Goal: Transaction & Acquisition: Purchase product/service

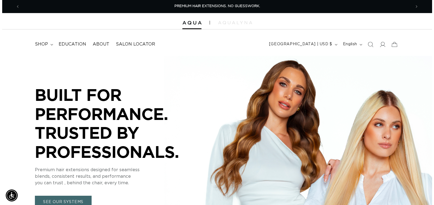
scroll to position [0, 391]
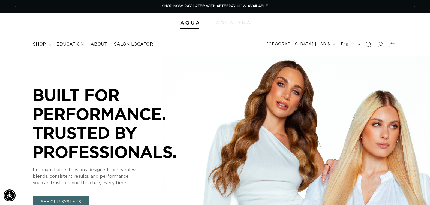
click at [369, 44] on icon "Search" at bounding box center [368, 44] width 6 height 6
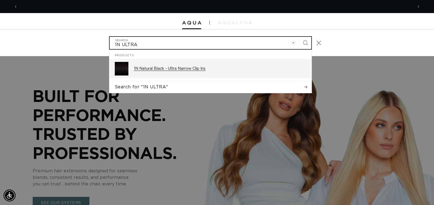
scroll to position [0, 395]
type input "1N ULTRA"
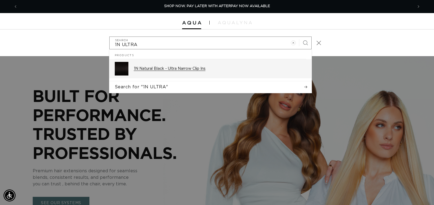
click at [186, 70] on p "1N Natural Black - Ultra Narrow Clip Ins" at bounding box center [220, 68] width 172 height 5
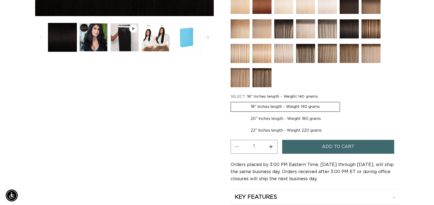
scroll to position [0, 783]
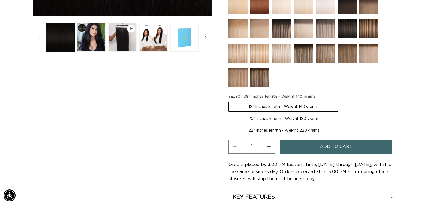
click at [311, 146] on button "Add to cart" at bounding box center [336, 147] width 112 height 14
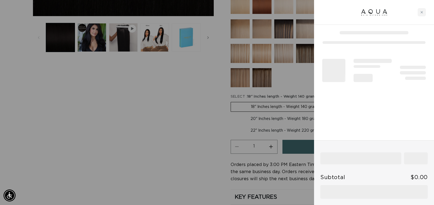
scroll to position [0, 0]
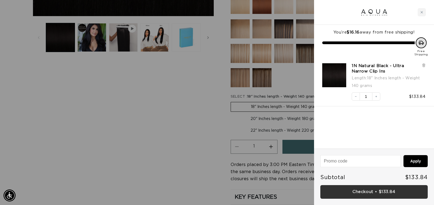
click at [347, 189] on link "Checkout • $133.84" at bounding box center [373, 192] width 107 height 14
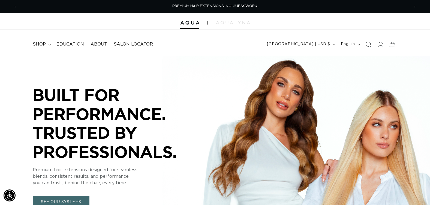
click at [369, 45] on icon "Search" at bounding box center [368, 44] width 6 height 6
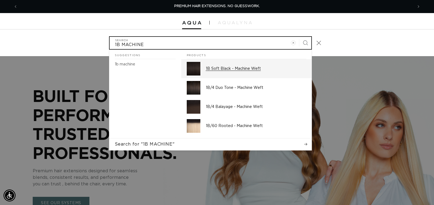
type input "1B MACHINE"
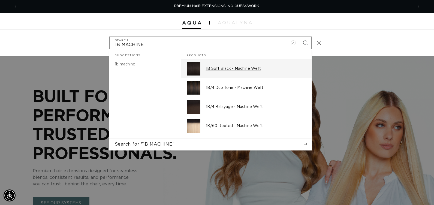
click at [217, 68] on p "1B Soft Black - Machine Weft" at bounding box center [256, 68] width 100 height 5
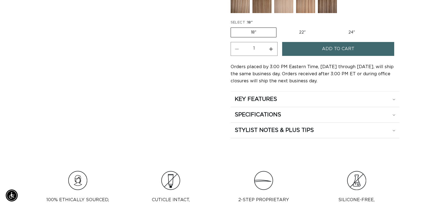
scroll to position [0, 391]
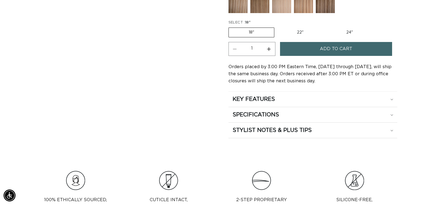
click at [323, 51] on span "Add to cart" at bounding box center [336, 49] width 32 height 14
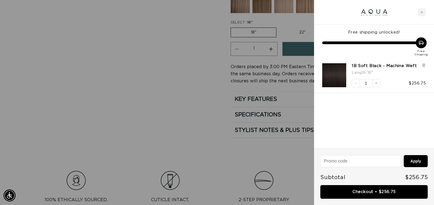
scroll to position [0, 395]
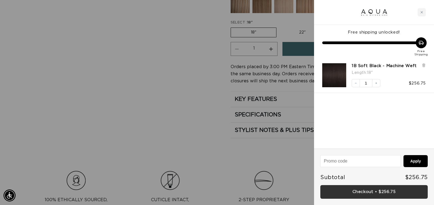
click at [330, 194] on link "Checkout • $256.75" at bounding box center [373, 192] width 107 height 14
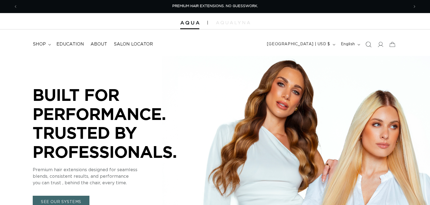
click at [369, 43] on icon "Search" at bounding box center [368, 44] width 6 height 6
click at [367, 43] on icon "Search" at bounding box center [368, 44] width 6 height 6
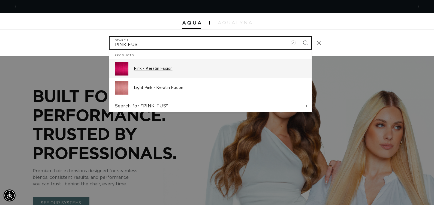
scroll to position [0, 791]
type input "PINK FUS"
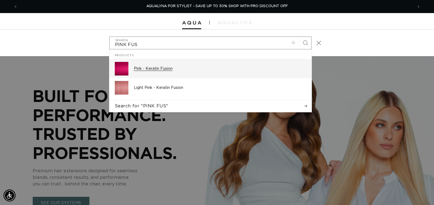
click at [161, 69] on p "Pink - Keratin Fusion" at bounding box center [220, 68] width 172 height 5
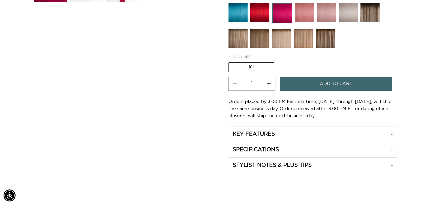
click at [336, 80] on span "Add to cart" at bounding box center [336, 84] width 32 height 14
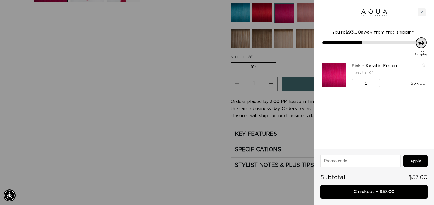
scroll to position [0, 395]
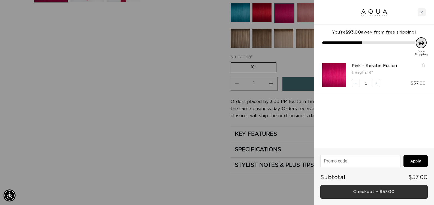
click at [333, 189] on link "Checkout • $57.00" at bounding box center [373, 192] width 107 height 14
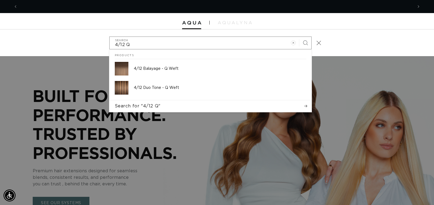
scroll to position [0, 791]
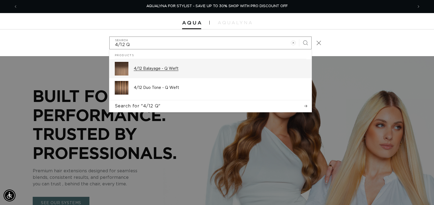
type input "4/12 Q"
click at [166, 68] on p "4/12 Balayage - Q Weft" at bounding box center [220, 68] width 172 height 5
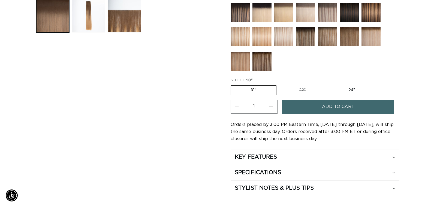
scroll to position [245, 0]
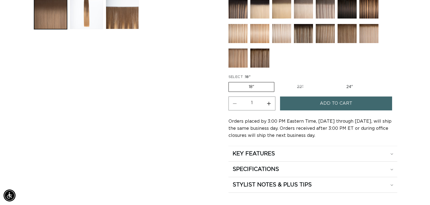
click at [307, 101] on button "Add to cart" at bounding box center [336, 104] width 112 height 14
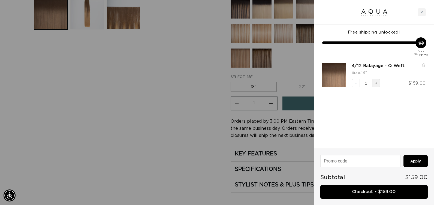
scroll to position [0, 0]
click at [377, 83] on icon "Increase quantity" at bounding box center [376, 83] width 3 height 3
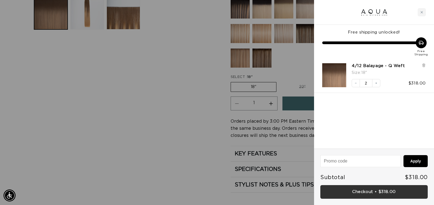
click at [325, 190] on link "Checkout • $318.00" at bounding box center [373, 192] width 107 height 14
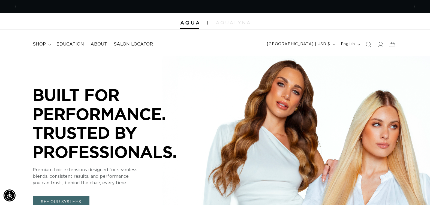
scroll to position [0, 391]
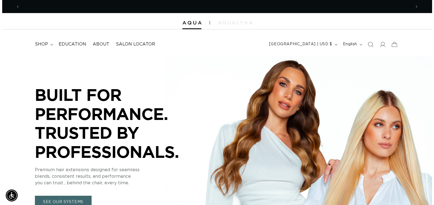
scroll to position [0, 783]
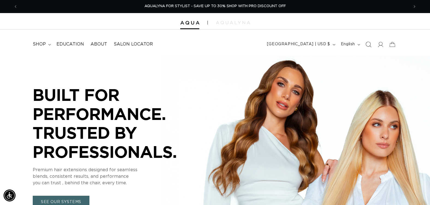
click at [369, 45] on icon "Search" at bounding box center [368, 44] width 6 height 6
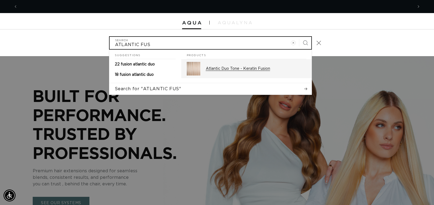
scroll to position [0, 0]
type input "ATLANTIC FUS"
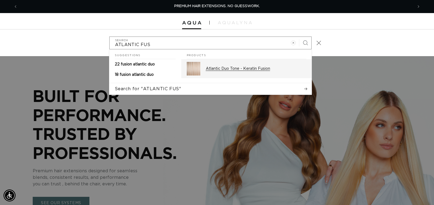
click at [214, 69] on p "Atlantic Duo Tone - Keratin Fusion" at bounding box center [256, 68] width 100 height 5
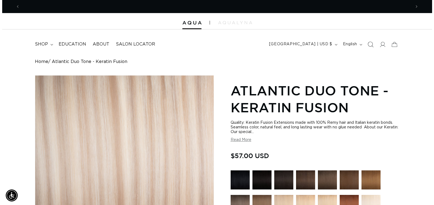
scroll to position [0, 391]
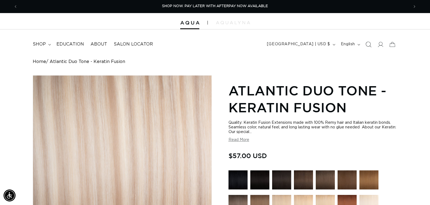
click at [366, 44] on icon "Search" at bounding box center [368, 44] width 6 height 6
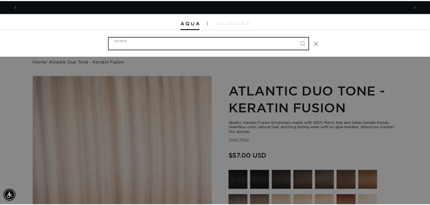
scroll to position [0, 0]
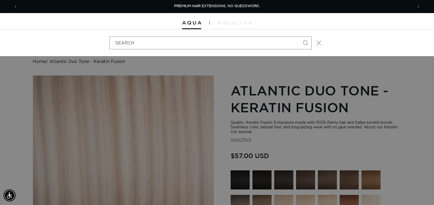
click at [320, 43] on icon "Close" at bounding box center [318, 42] width 5 height 5
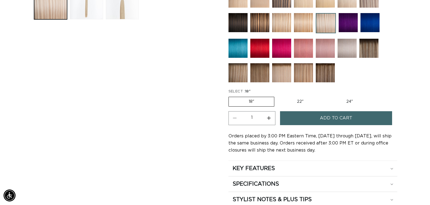
scroll to position [273, 0]
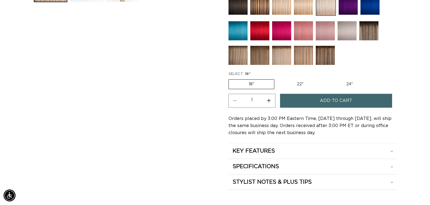
click at [269, 100] on button "Increase quantity for Atlantic Duo Tone - Keratin Fusion" at bounding box center [269, 101] width 12 height 14
type input "4"
click at [296, 103] on button "Add to cart" at bounding box center [336, 101] width 112 height 14
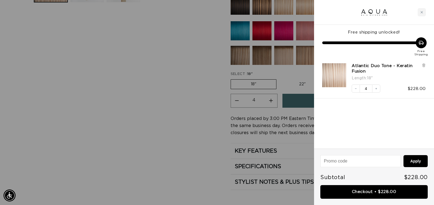
scroll to position [0, 0]
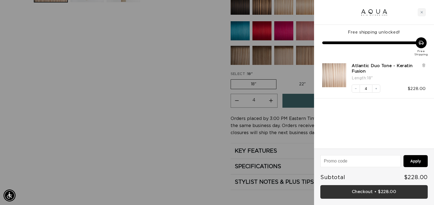
click at [323, 193] on link "Checkout • $228.00" at bounding box center [373, 192] width 107 height 14
